Goal: Register for event/course

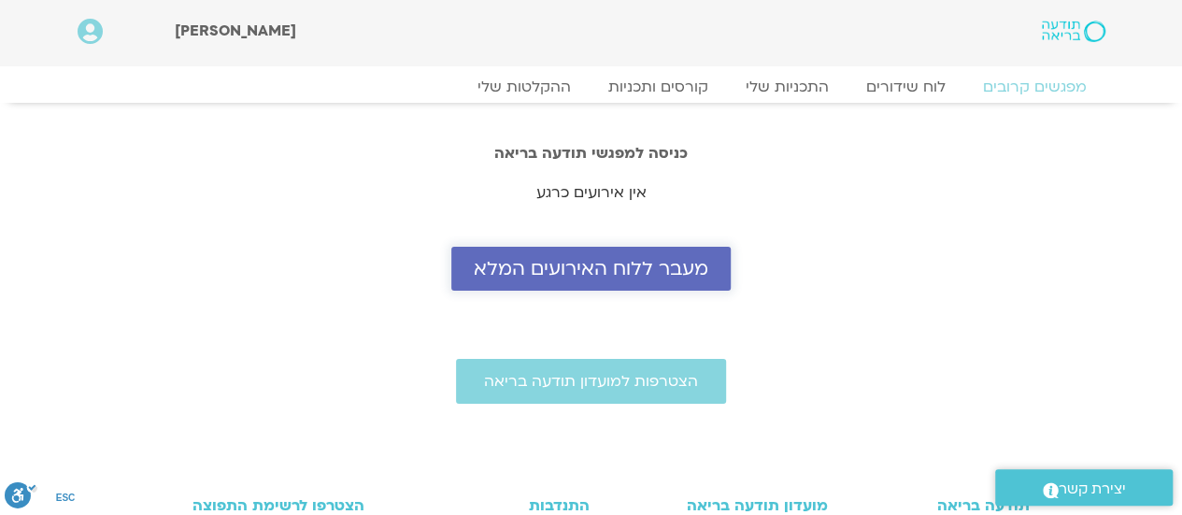
click at [630, 258] on span "מעבר ללוח האירועים המלא" at bounding box center [591, 268] width 235 height 21
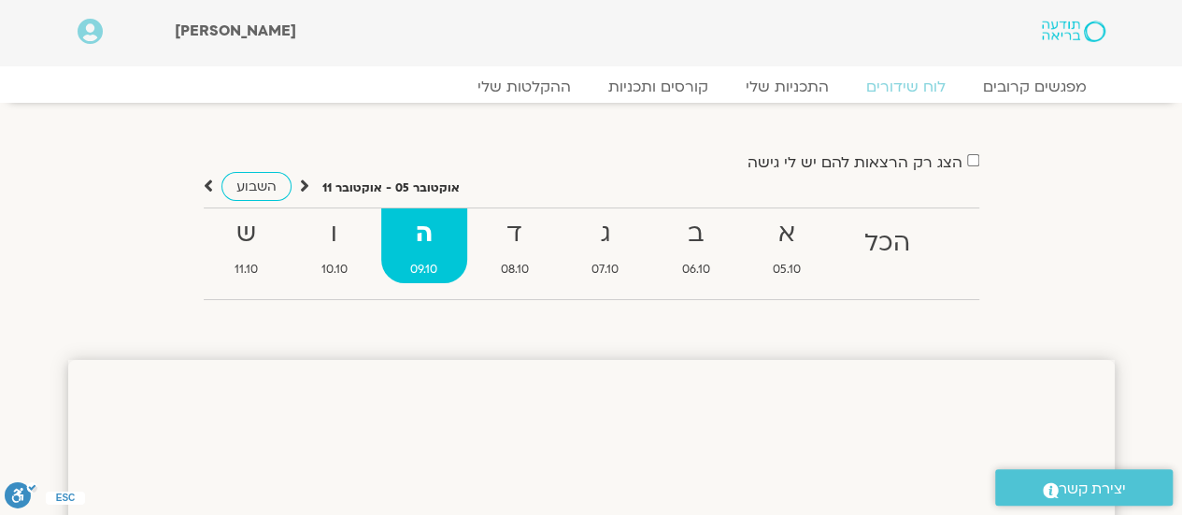
click at [214, 183] on div "השבוע" at bounding box center [257, 186] width 106 height 23
click at [207, 188] on icon at bounding box center [208, 186] width 9 height 19
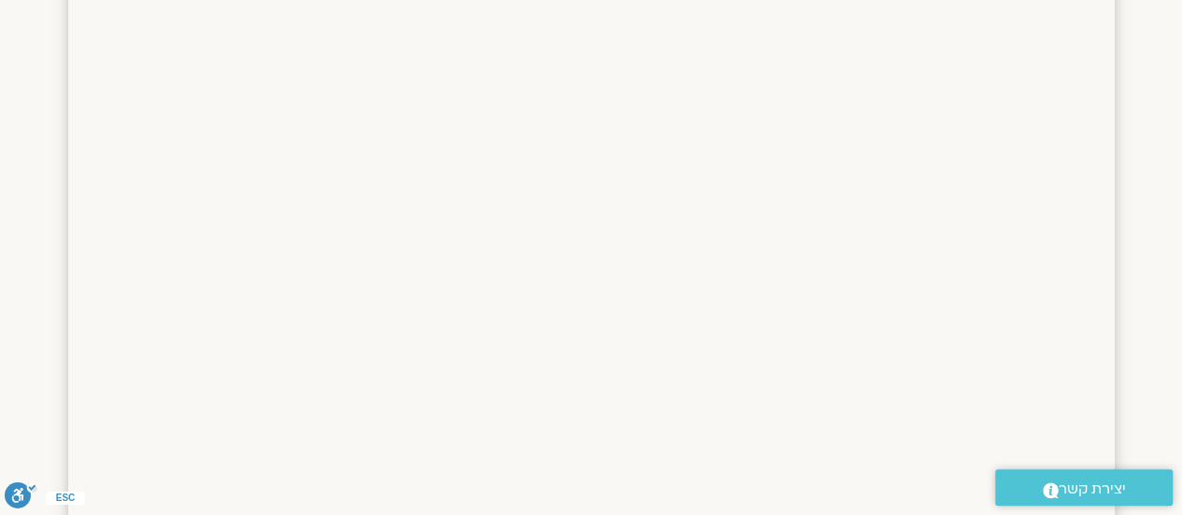
scroll to position [641, 0]
